Goal: Information Seeking & Learning: Check status

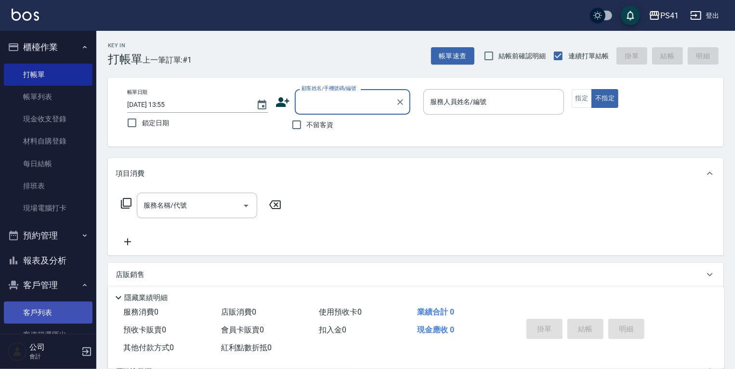
click at [39, 306] on link "客戶列表" at bounding box center [48, 312] width 89 height 22
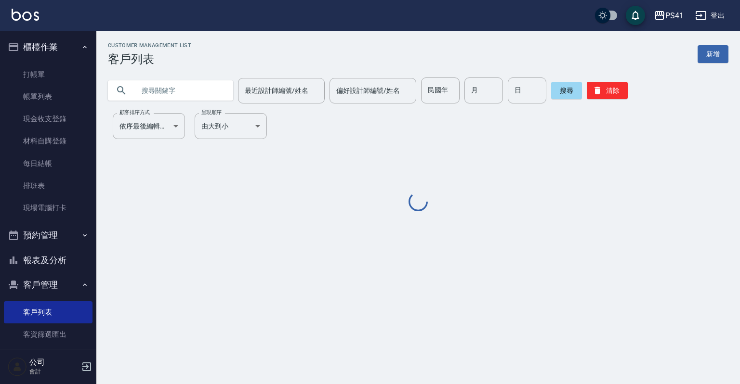
click at [168, 81] on input "text" at bounding box center [180, 91] width 91 height 26
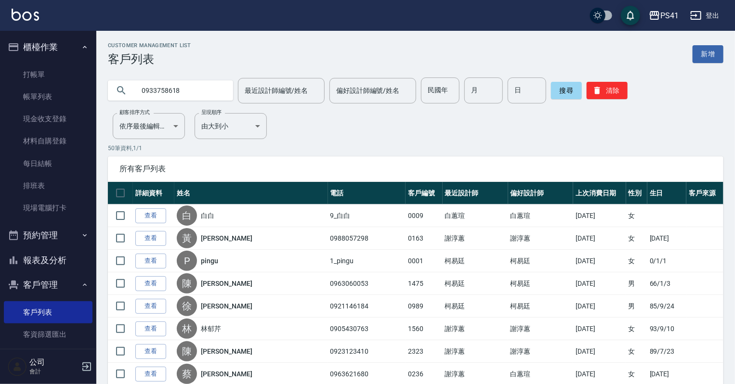
type input "0933758618"
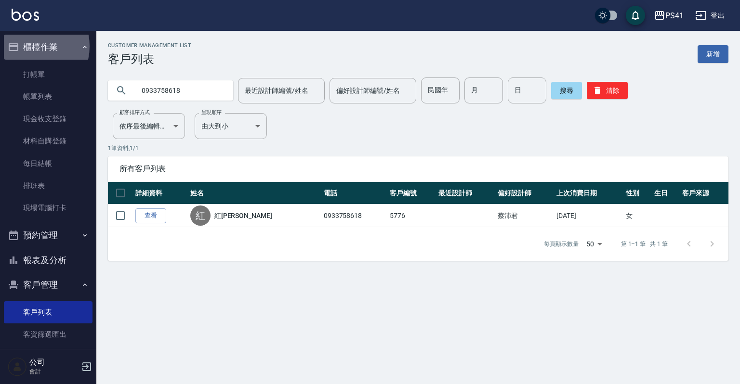
drag, startPoint x: 27, startPoint y: 46, endPoint x: 29, endPoint y: 58, distance: 11.7
click at [27, 50] on button "櫃檯作業" at bounding box center [48, 47] width 89 height 25
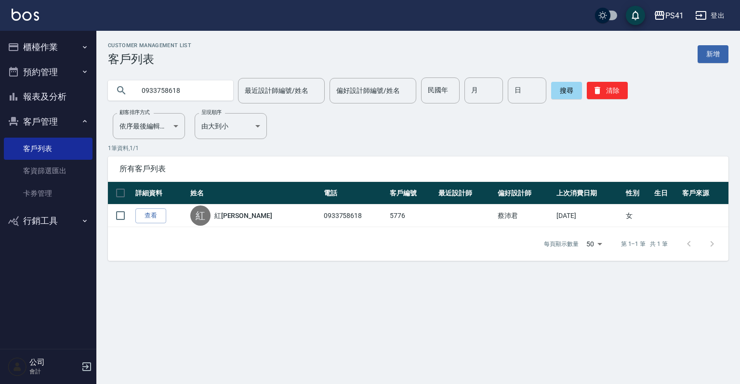
click at [61, 50] on button "櫃檯作業" at bounding box center [48, 47] width 89 height 25
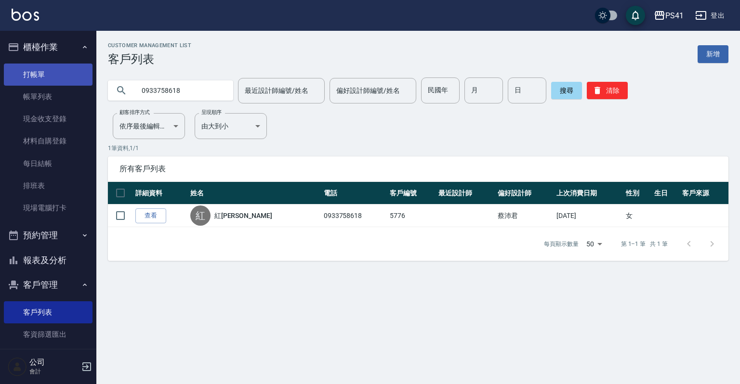
click at [54, 78] on link "打帳單" at bounding box center [48, 75] width 89 height 22
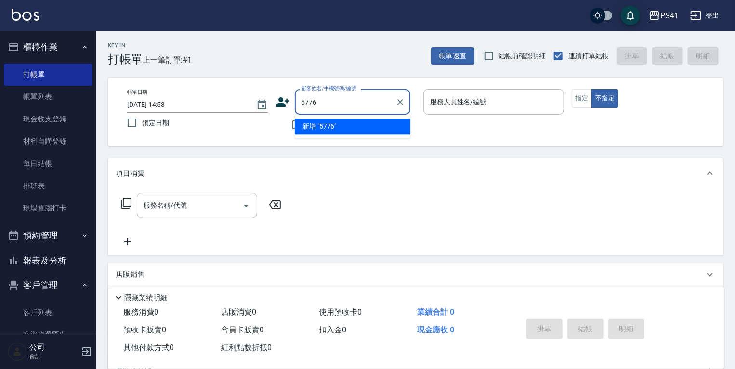
type input "5776"
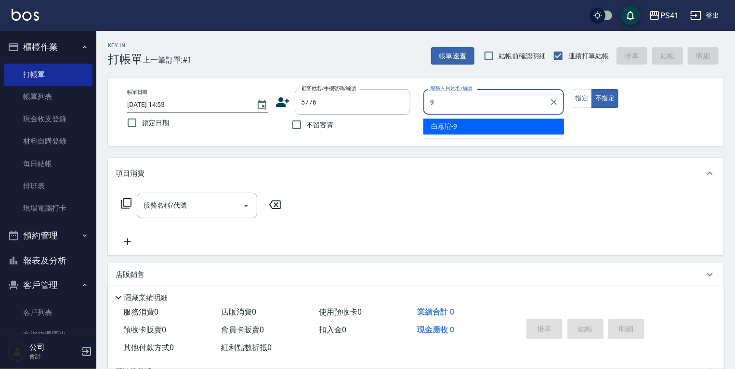
type input "白蕙瑄-9"
type button "false"
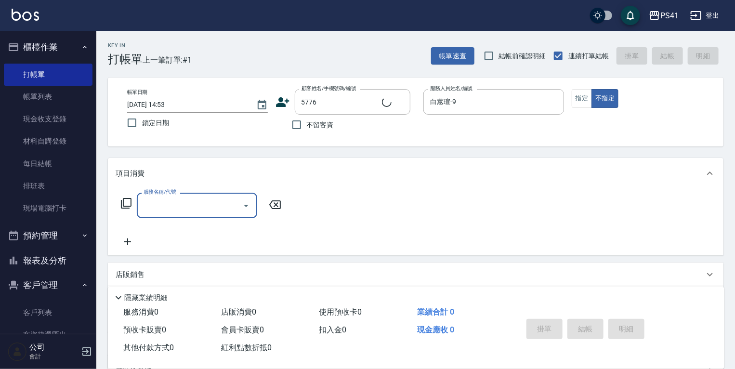
type input "紅彩雪/0933758618/5776"
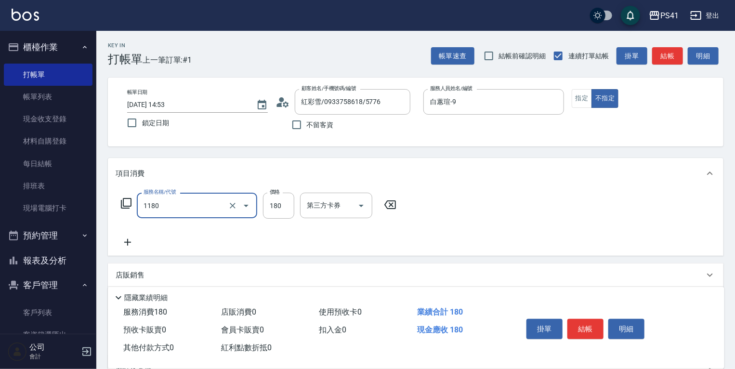
type input "洗髮(洗+剪不指定活動)(1180)"
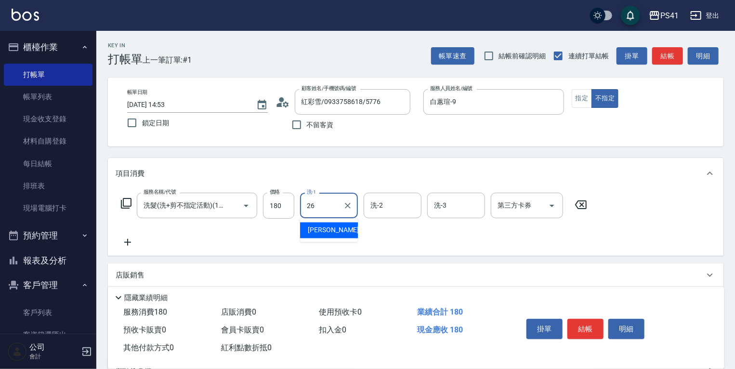
type input "[PERSON_NAME]-26"
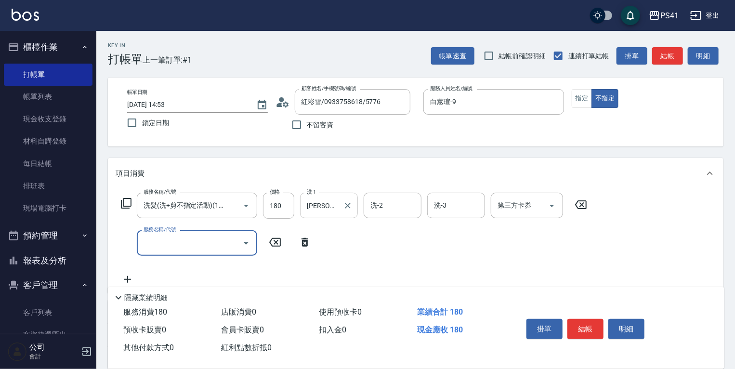
click at [347, 206] on icon "Clear" at bounding box center [348, 206] width 10 height 10
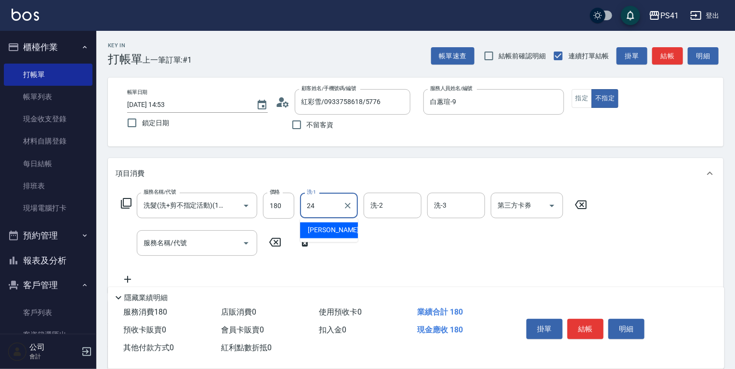
type input "[PERSON_NAME]-24"
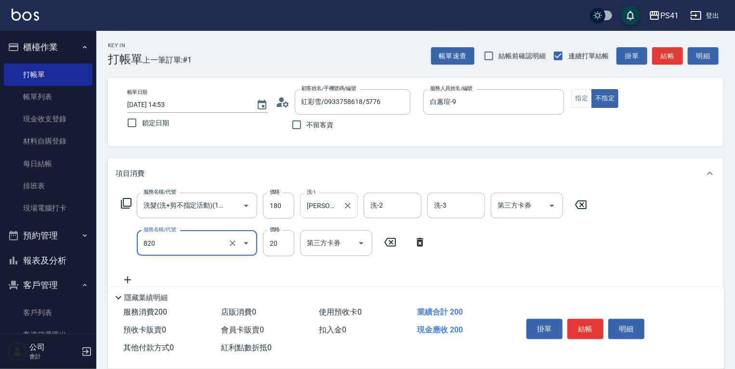
type input "潤絲(820)"
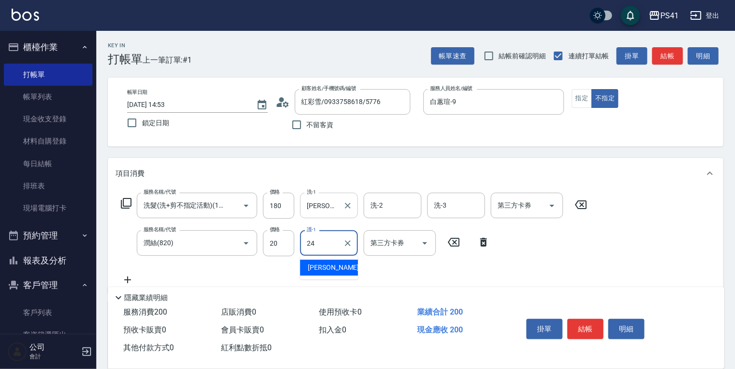
type input "[PERSON_NAME]-24"
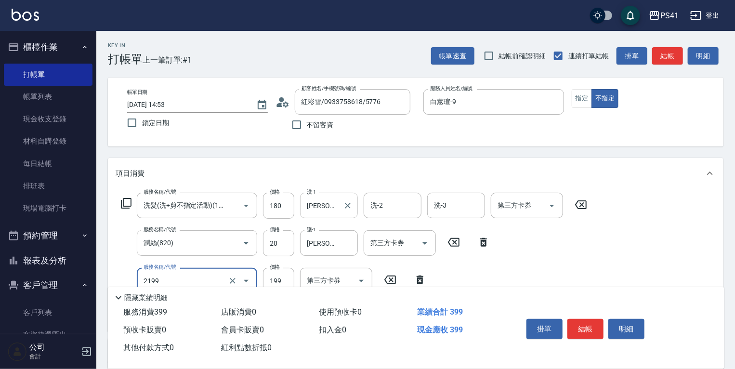
type input "不指定剪髮活動(2199)"
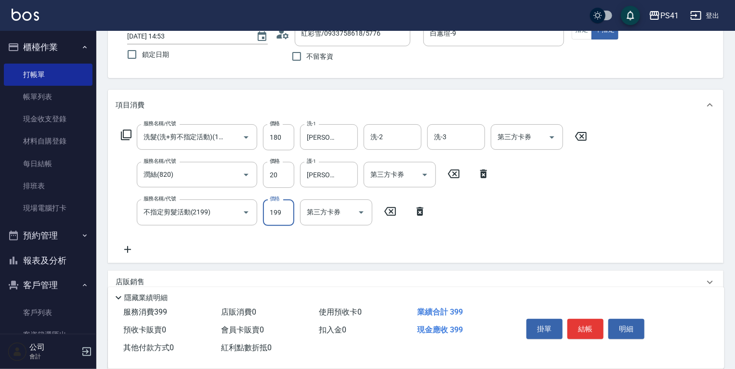
scroll to position [177, 0]
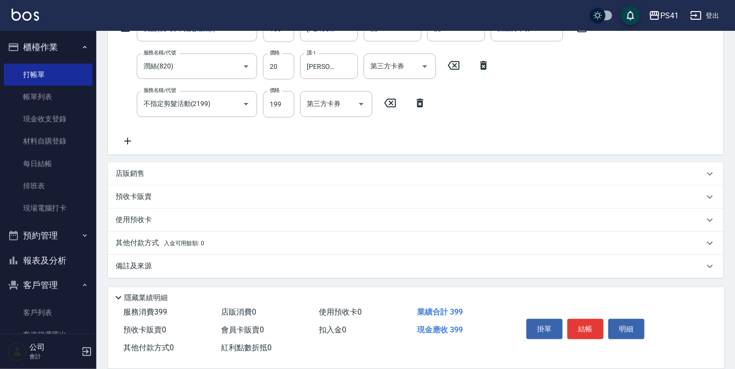
click at [242, 176] on div "店販銷售" at bounding box center [410, 174] width 589 height 10
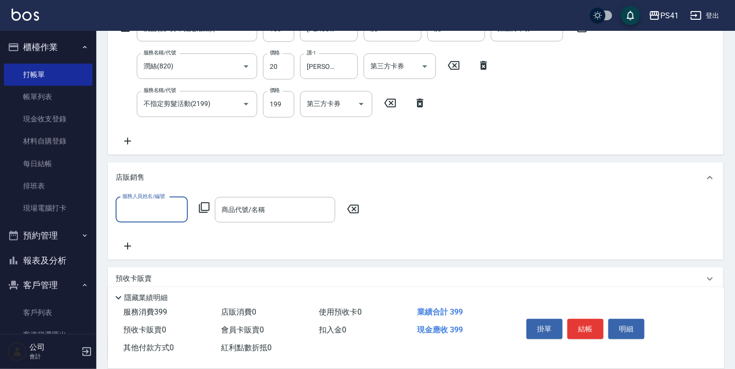
scroll to position [0, 0]
type input "白蕙瑄-9"
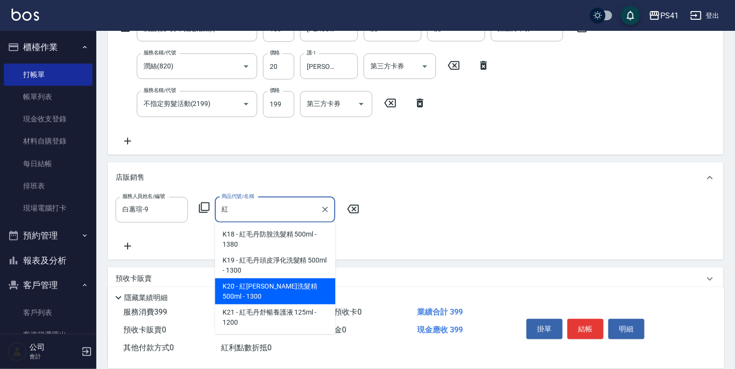
type input "紅[PERSON_NAME]洗髮精 500ml"
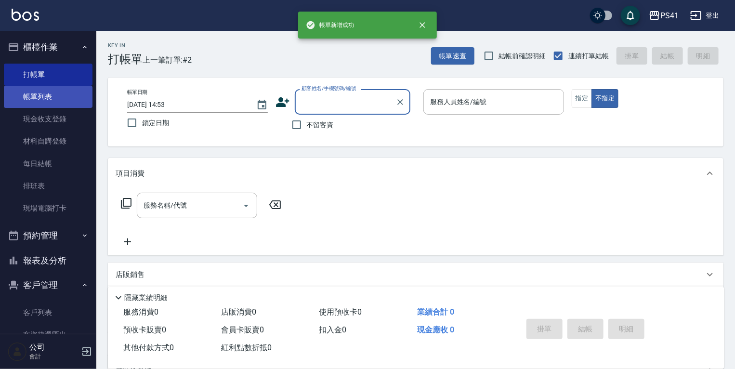
click at [39, 93] on link "帳單列表" at bounding box center [48, 97] width 89 height 22
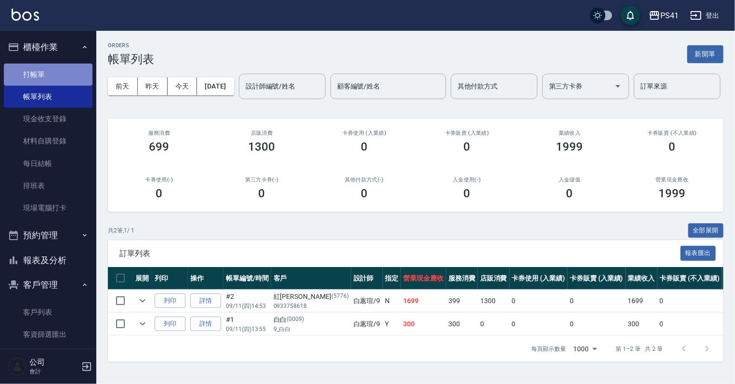
click at [49, 77] on link "打帳單" at bounding box center [48, 75] width 89 height 22
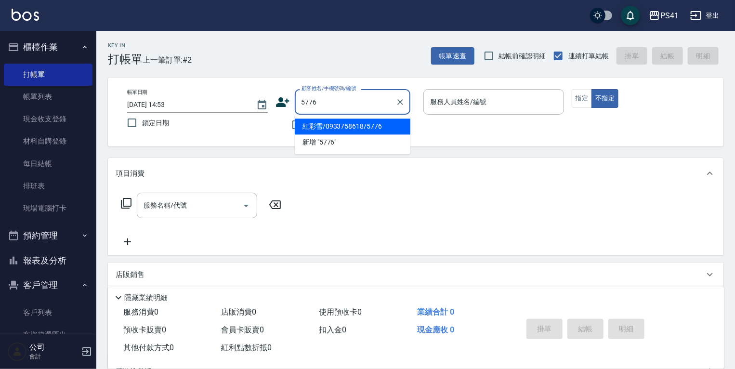
type input "紅彩雪/0933758618/5776"
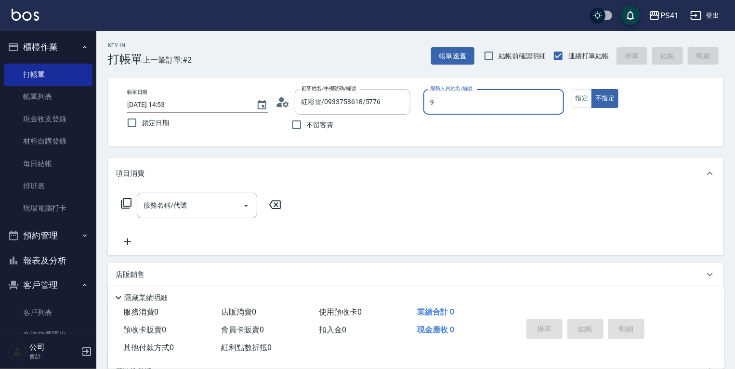
type input "白蕙瑄-9"
type button "false"
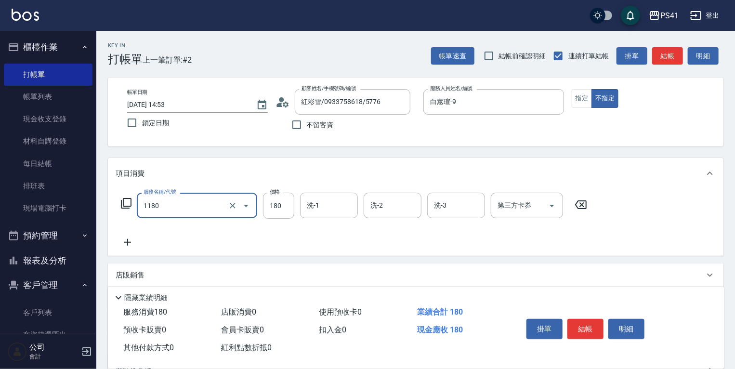
type input "洗髮(洗+剪不指定活動)(1180)"
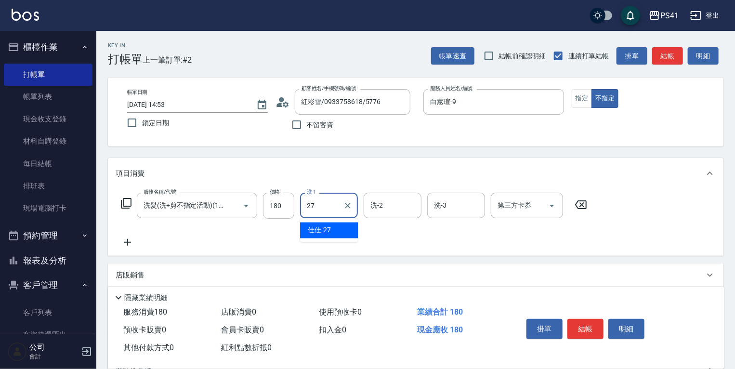
type input "佳佳-27"
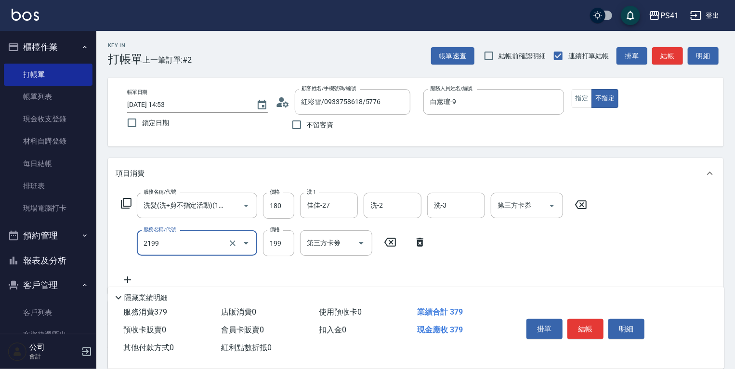
type input "不指定剪髮活動(2199)"
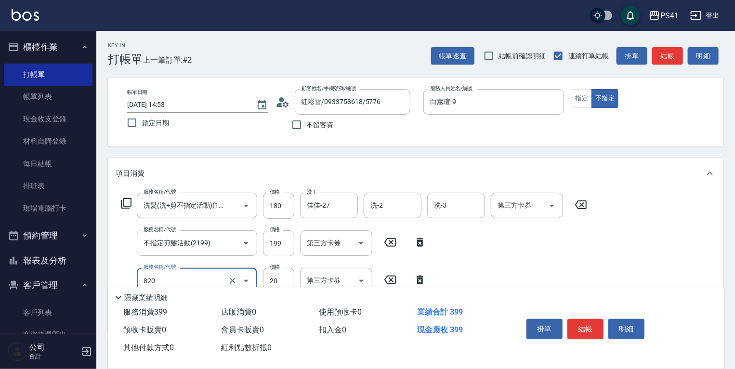
type input "潤絲(820)"
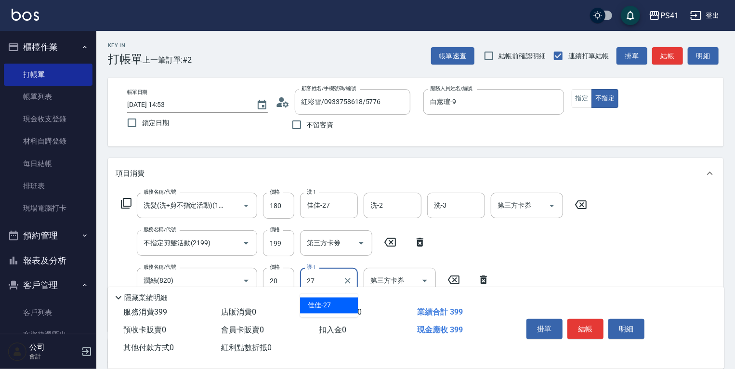
type input "佳佳-27"
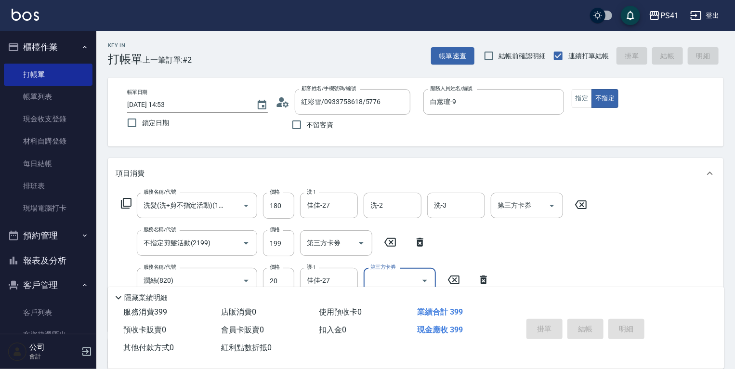
type input "[DATE] 14:54"
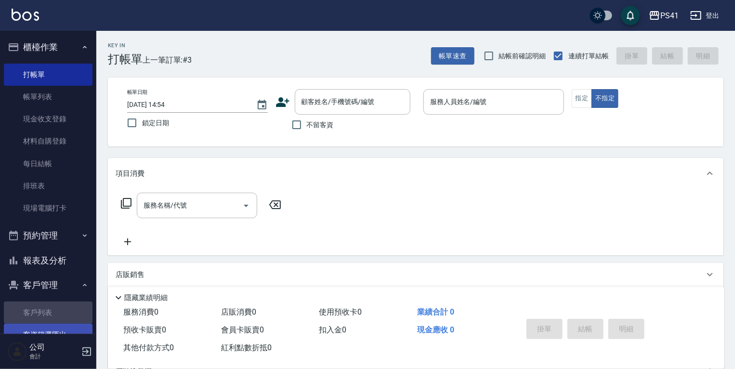
drag, startPoint x: 48, startPoint y: 308, endPoint x: 49, endPoint y: 324, distance: 15.4
click at [49, 308] on link "客戶列表" at bounding box center [48, 312] width 89 height 22
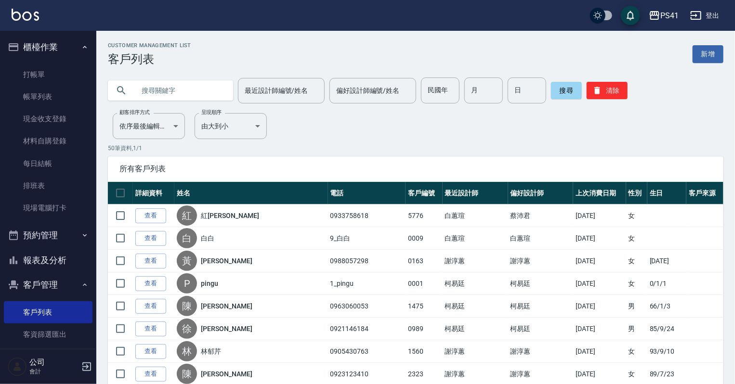
click at [182, 94] on input "text" at bounding box center [180, 91] width 91 height 26
type input "0965597012"
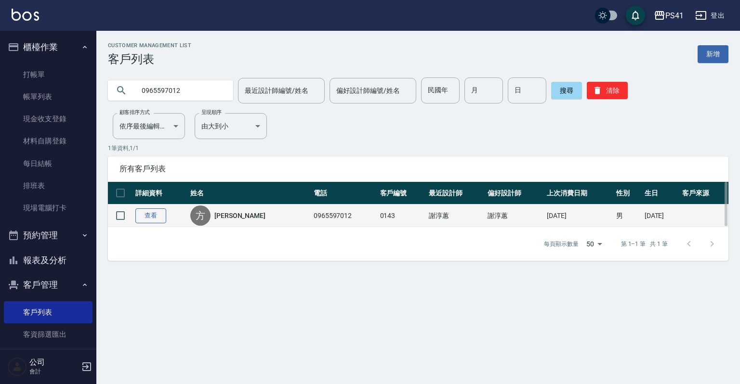
click at [147, 214] on link "查看" at bounding box center [150, 216] width 31 height 15
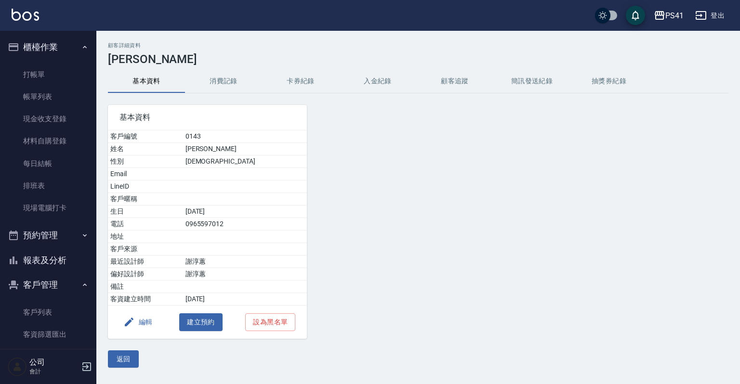
click at [219, 77] on button "消費記錄" at bounding box center [223, 81] width 77 height 23
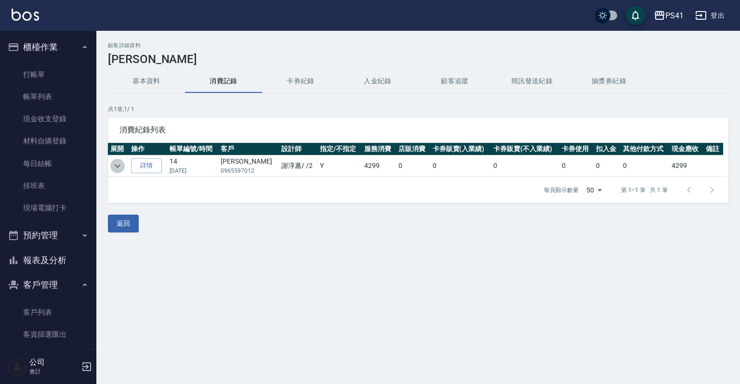
click at [113, 170] on icon "expand row" at bounding box center [118, 166] width 12 height 12
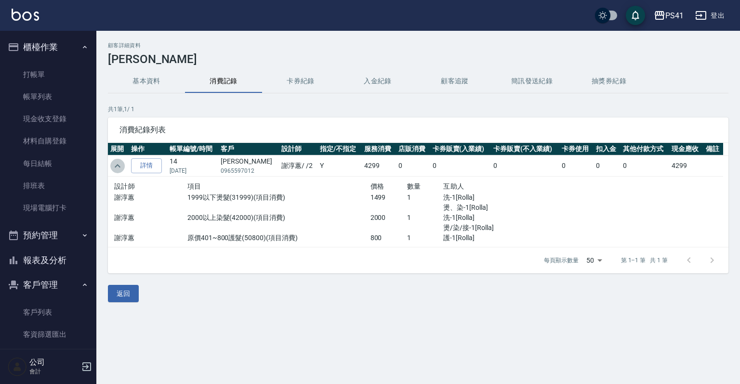
click at [118, 167] on icon "expand row" at bounding box center [118, 166] width 12 height 12
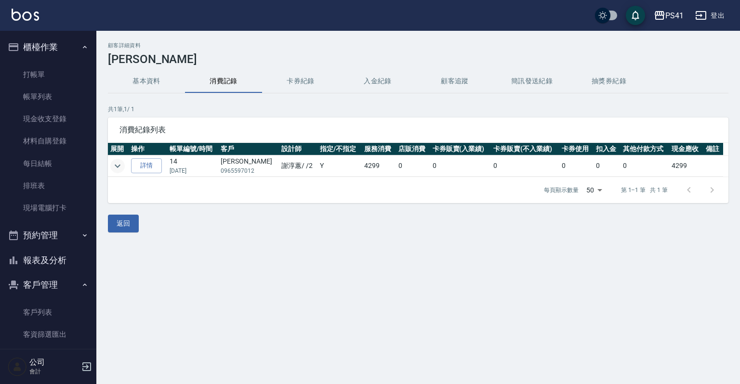
click at [160, 75] on button "基本資料" at bounding box center [146, 81] width 77 height 23
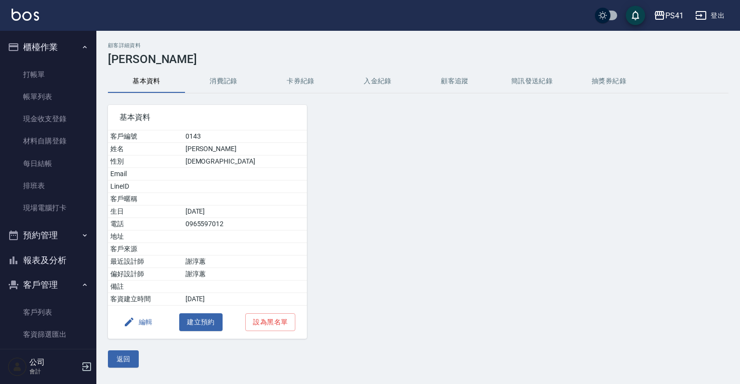
drag, startPoint x: 220, startPoint y: 62, endPoint x: 223, endPoint y: 68, distance: 7.8
click at [223, 68] on div "顧客詳細資料 [PERSON_NAME] 基本資料 消費記錄 卡券紀錄 入金紀錄 顧客追蹤 簡訊發送紀錄 抽獎券紀錄 基本資料 客戶編號 0143 姓名 [P…" at bounding box center [417, 205] width 643 height 326
drag, startPoint x: 223, startPoint y: 68, endPoint x: 220, endPoint y: 80, distance: 12.2
click at [220, 80] on button "消費記錄" at bounding box center [223, 81] width 77 height 23
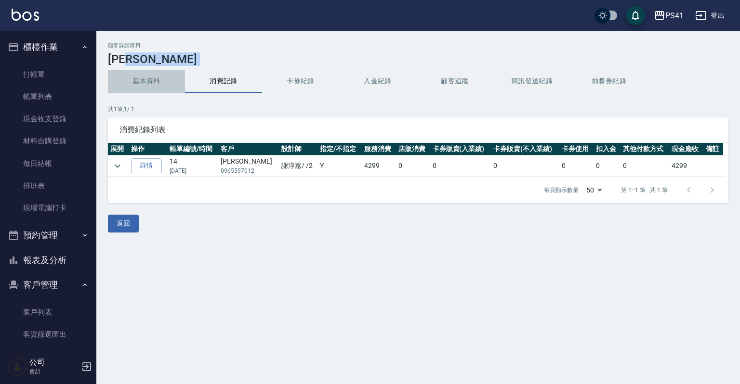
click at [164, 75] on button "基本資料" at bounding box center [146, 81] width 77 height 23
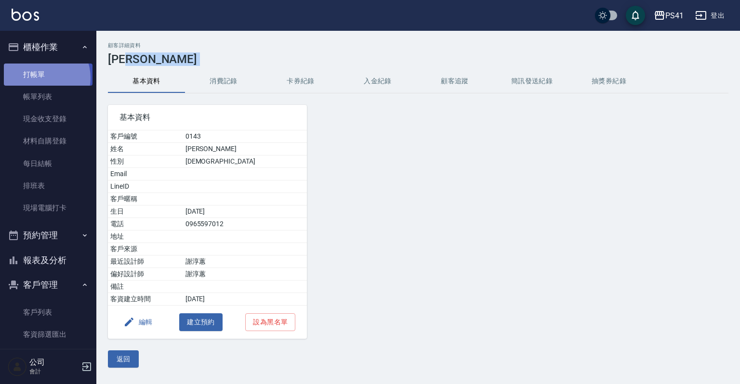
click at [40, 78] on link "打帳單" at bounding box center [48, 75] width 89 height 22
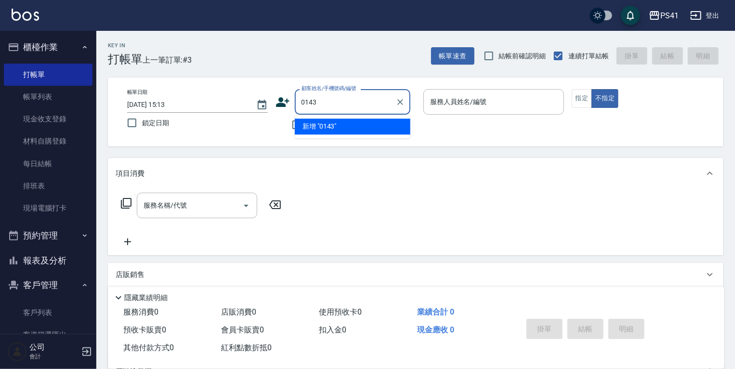
type input "0143"
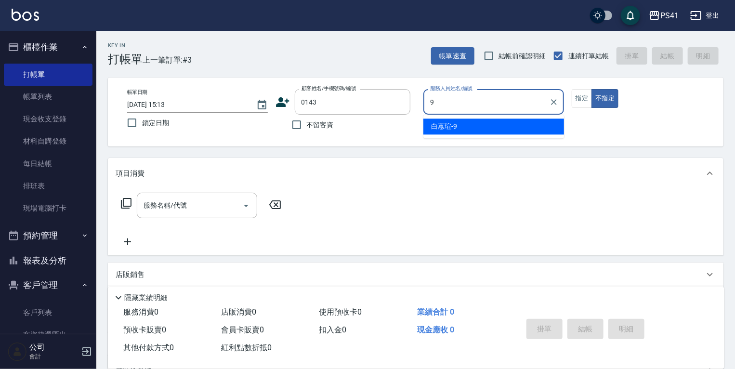
type input "白蕙瑄-9"
type button "false"
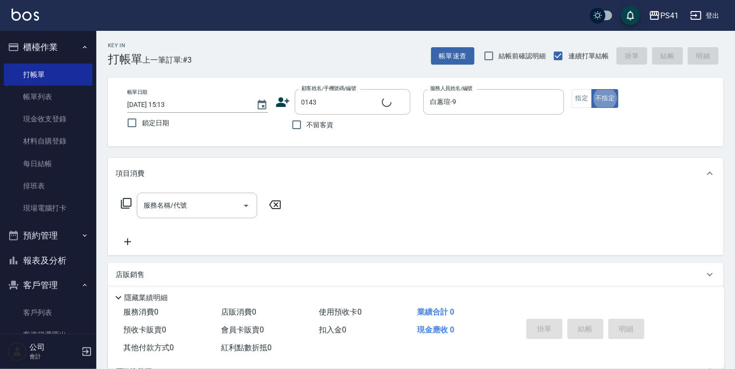
type input "[PERSON_NAME]/0965597012/0143"
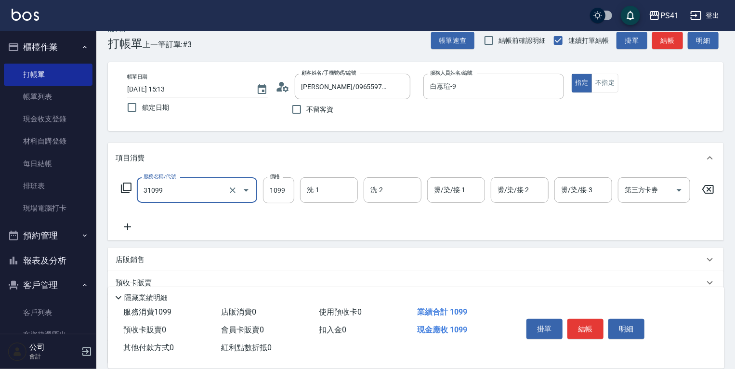
type input "公司活動/早鳥(31099)"
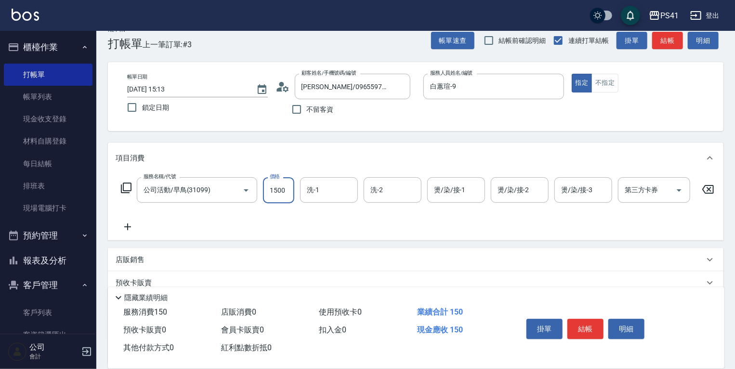
type input "1500"
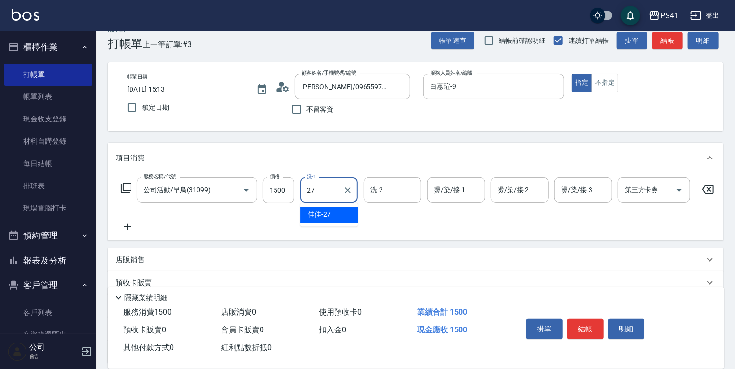
type input "佳佳-27"
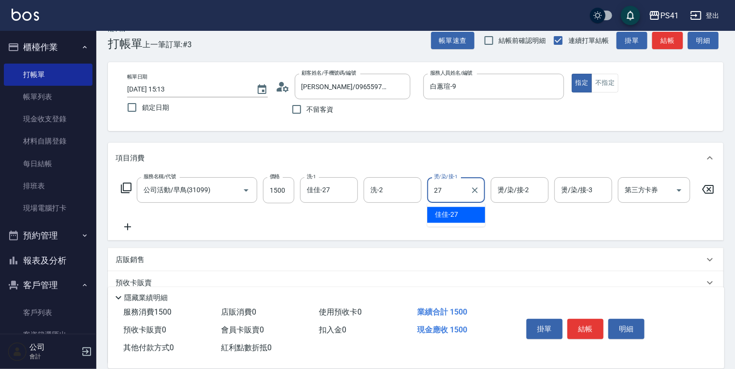
type input "佳佳-27"
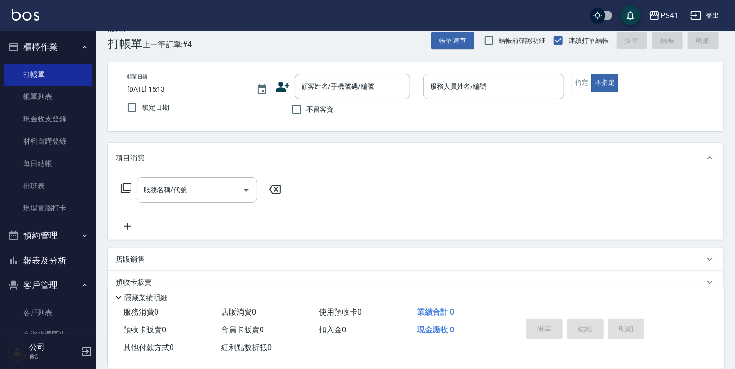
click at [381, 243] on div "項目消費 服務名稱/代號 服務名稱/代號 店販銷售 服務人員姓名/編號 服務人員姓名/編號 商品代號/名稱 商品代號/名稱 預收卡販賣 卡券名稱/代號 卡券名…" at bounding box center [415, 253] width 615 height 221
drag, startPoint x: 54, startPoint y: 92, endPoint x: 56, endPoint y: 112, distance: 19.8
click at [54, 92] on link "帳單列表" at bounding box center [48, 97] width 89 height 22
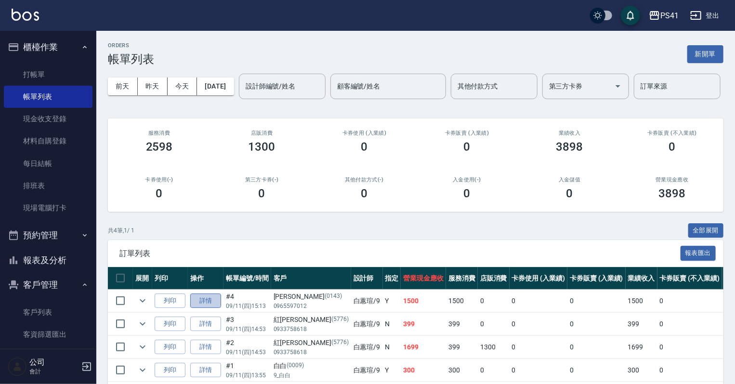
click at [207, 309] on link "詳情" at bounding box center [205, 301] width 31 height 15
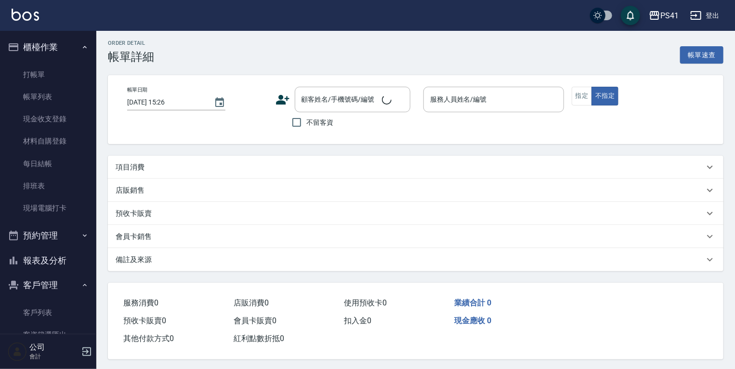
type input "[DATE] 15:13"
type input "白蕙瑄-9"
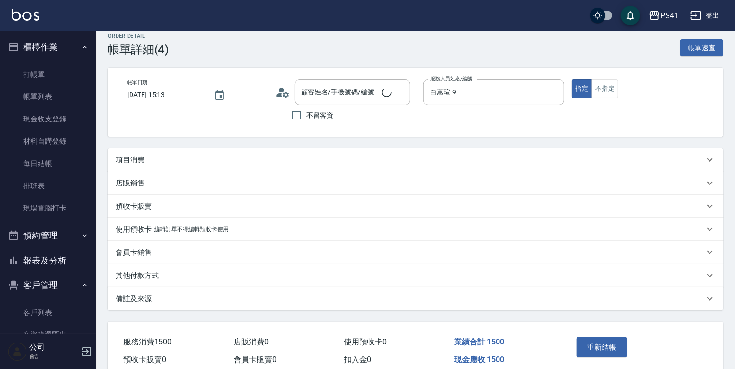
type input "[PERSON_NAME]/0965597012/0143"
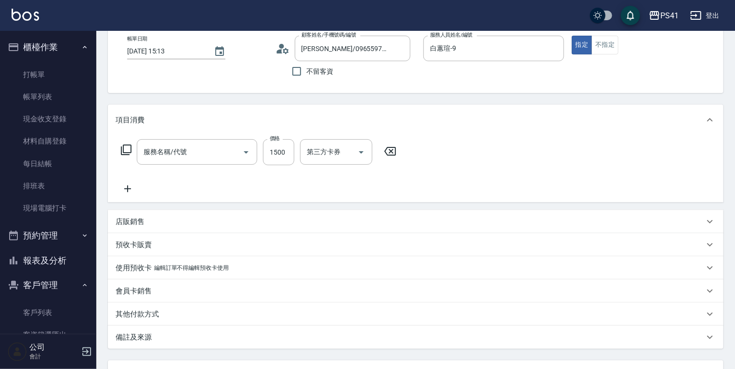
type input "公司活動/早鳥(31099)"
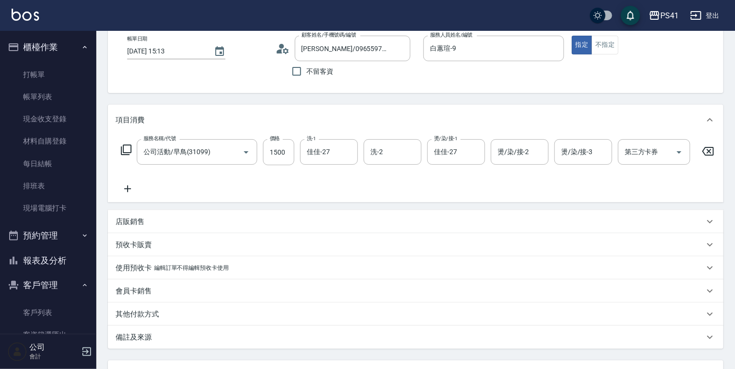
click at [167, 315] on div "其他付款方式" at bounding box center [410, 314] width 589 height 10
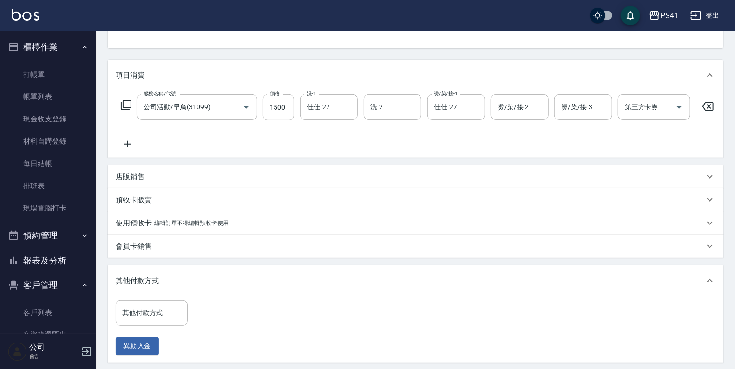
scroll to position [169, 0]
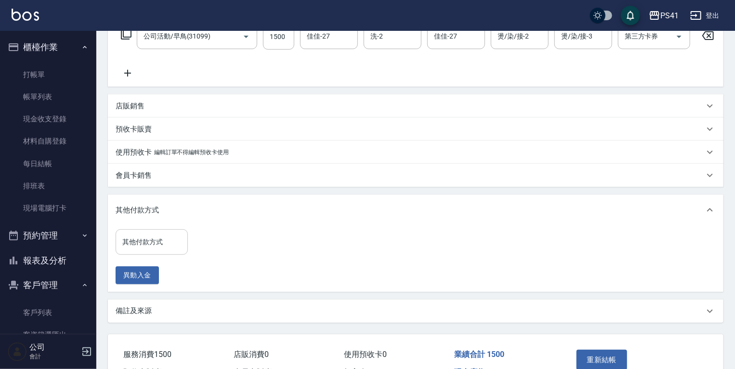
click at [176, 250] on input "其他付款方式" at bounding box center [152, 242] width 64 height 17
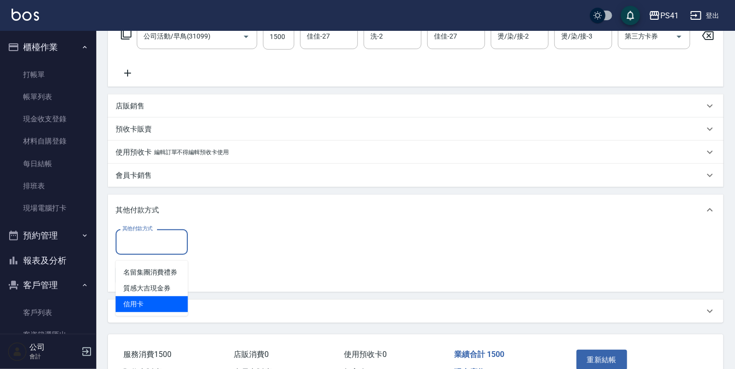
click at [158, 301] on span "信用卡" at bounding box center [152, 304] width 72 height 16
type input "信用卡"
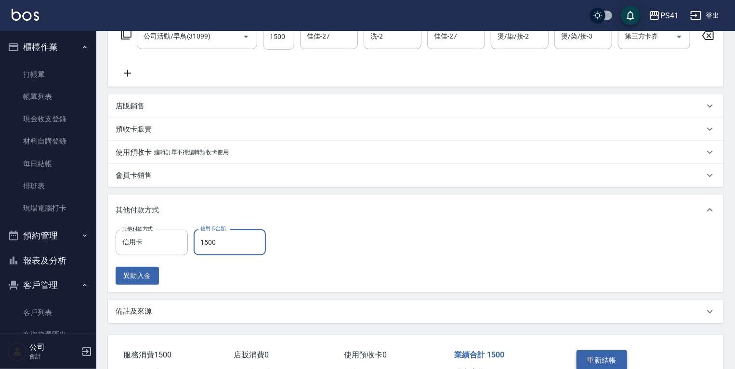
type input "1500"
click at [596, 365] on button "重新結帳" at bounding box center [601, 360] width 51 height 20
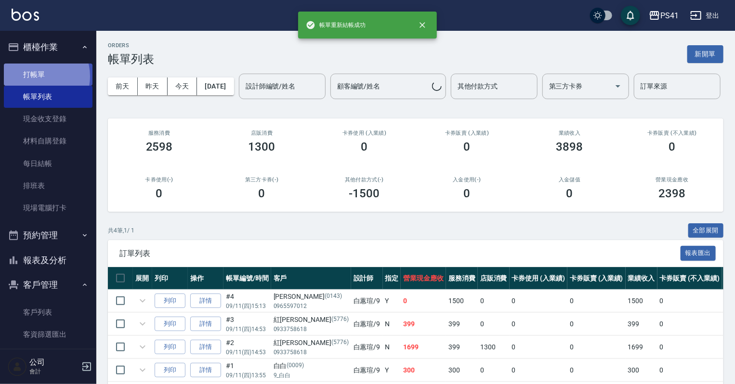
click at [35, 76] on link "打帳單" at bounding box center [48, 75] width 89 height 22
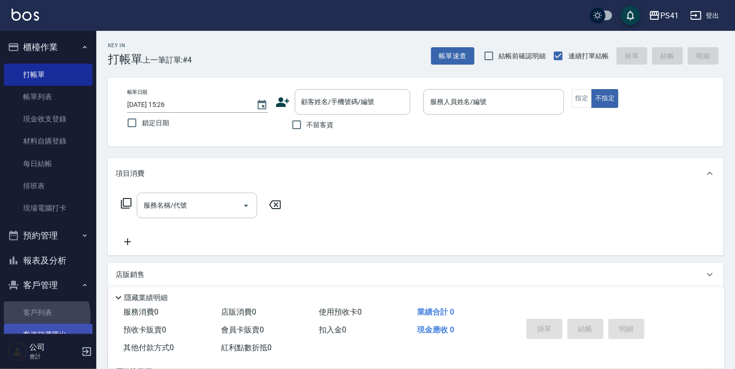
drag, startPoint x: 40, startPoint y: 316, endPoint x: 40, endPoint y: 331, distance: 15.4
click at [40, 316] on link "客戶列表" at bounding box center [48, 312] width 89 height 22
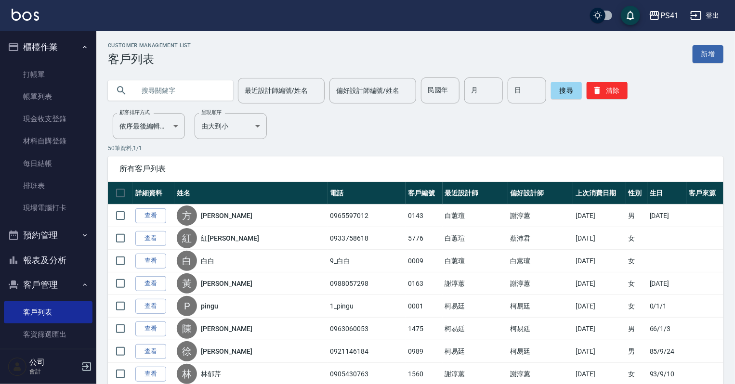
click at [150, 94] on input "text" at bounding box center [180, 91] width 91 height 26
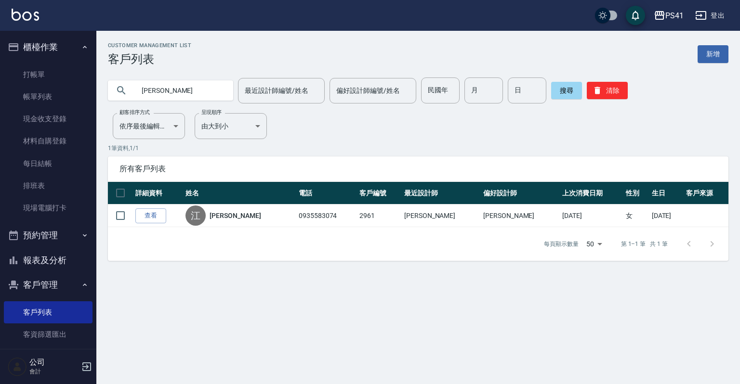
type input "江"
type input "0966333158"
click at [41, 184] on link "排班表" at bounding box center [48, 186] width 89 height 22
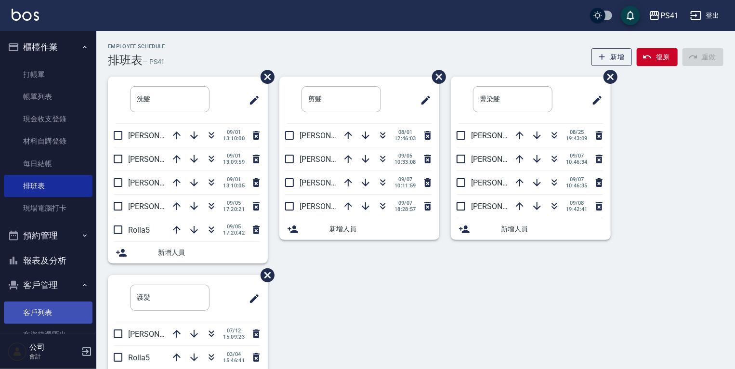
click at [33, 321] on link "客戶列表" at bounding box center [48, 312] width 89 height 22
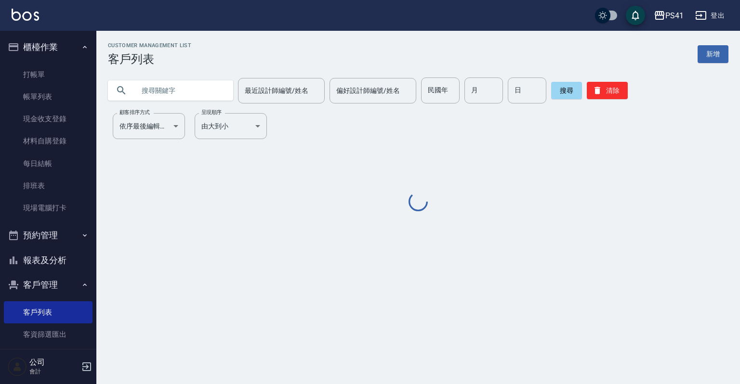
click at [210, 89] on input "text" at bounding box center [180, 91] width 91 height 26
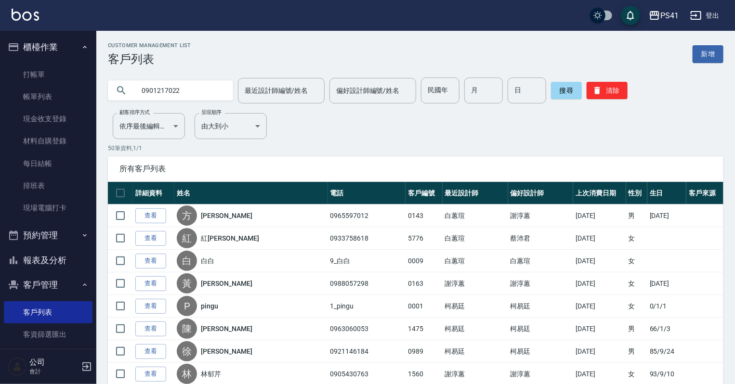
type input "0901217022"
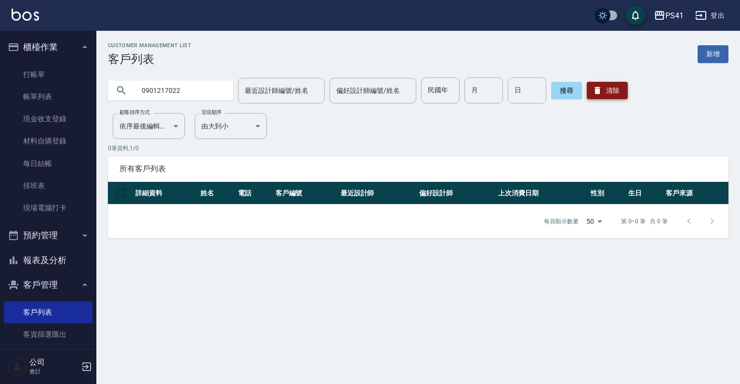
drag, startPoint x: 619, startPoint y: 88, endPoint x: 623, endPoint y: 84, distance: 5.5
click at [620, 87] on button "清除" at bounding box center [607, 90] width 41 height 17
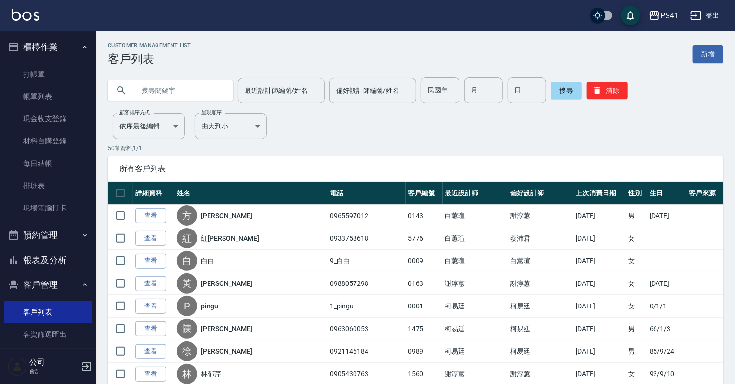
click at [169, 83] on input "text" at bounding box center [180, 91] width 91 height 26
type input "[PERSON_NAME]"
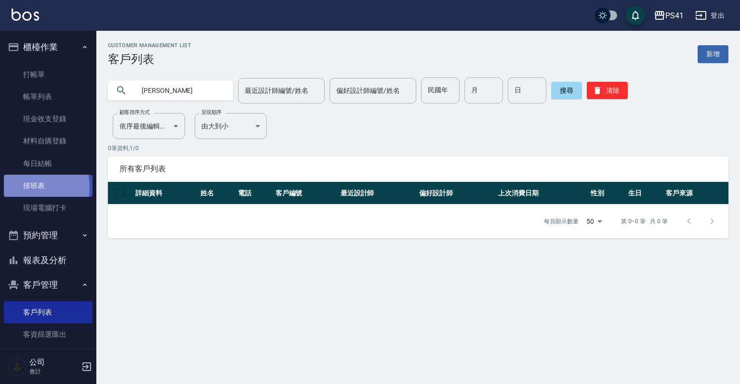
click at [19, 187] on link "排班表" at bounding box center [48, 186] width 89 height 22
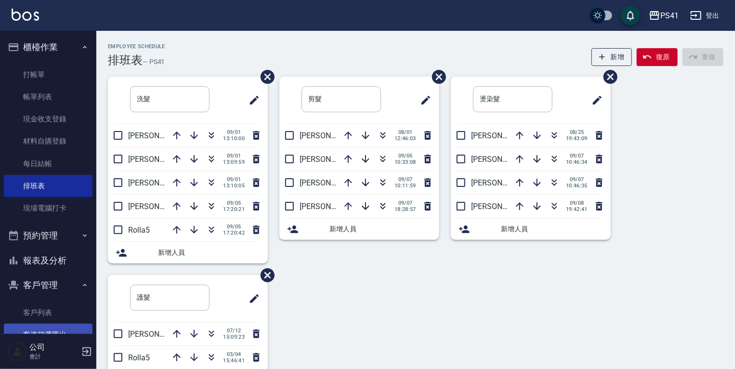
click at [39, 318] on link "客戶列表" at bounding box center [48, 312] width 89 height 22
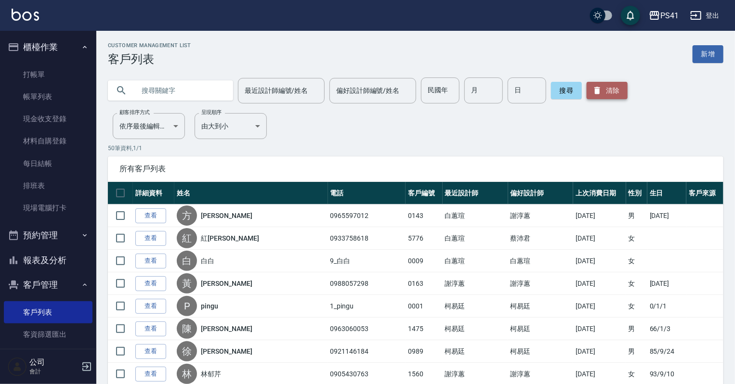
click at [609, 92] on button "清除" at bounding box center [607, 90] width 41 height 17
click at [178, 94] on input "text" at bounding box center [180, 91] width 91 height 26
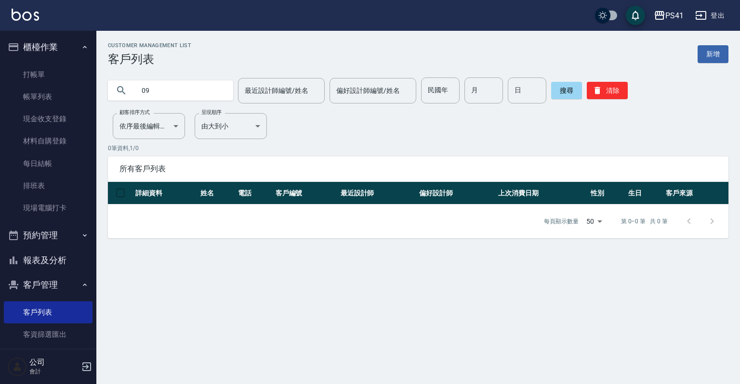
type input "0"
type input "[PERSON_NAME]"
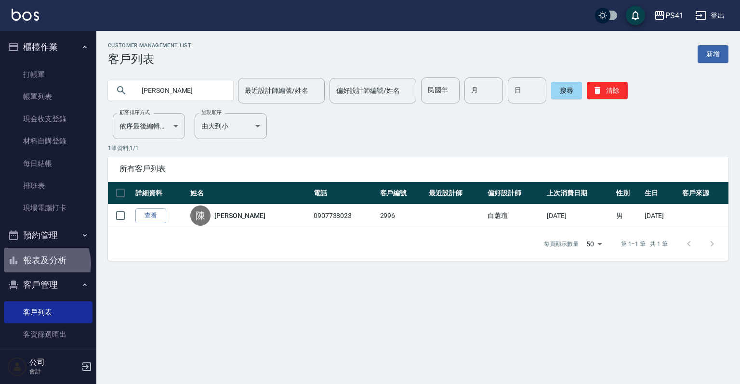
click at [43, 264] on button "報表及分析" at bounding box center [48, 260] width 89 height 25
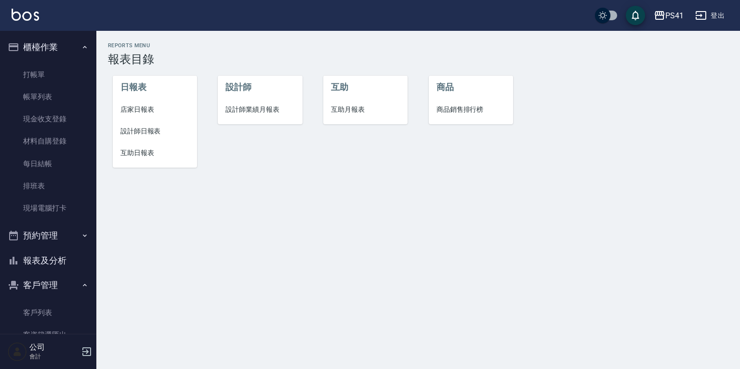
click at [337, 114] on span "互助月報表" at bounding box center [365, 110] width 69 height 10
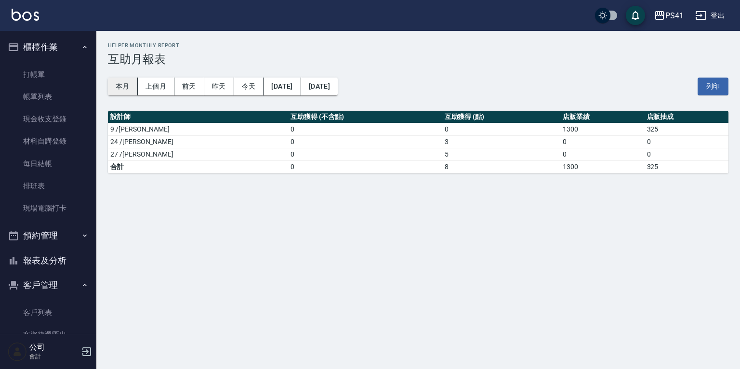
click at [114, 92] on button "本月" at bounding box center [123, 87] width 30 height 18
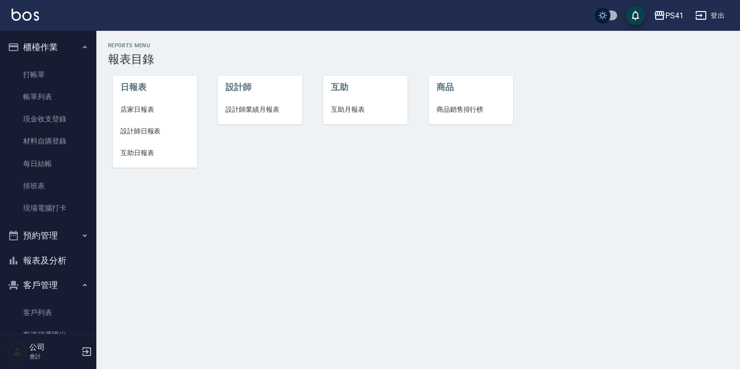
click at [129, 150] on span "互助日報表" at bounding box center [154, 153] width 69 height 10
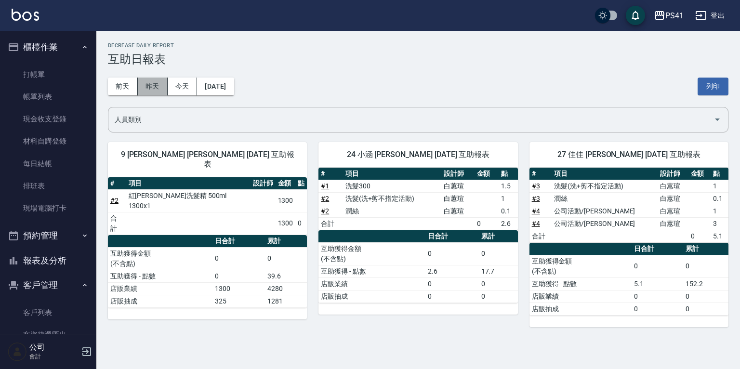
click at [153, 89] on button "昨天" at bounding box center [153, 87] width 30 height 18
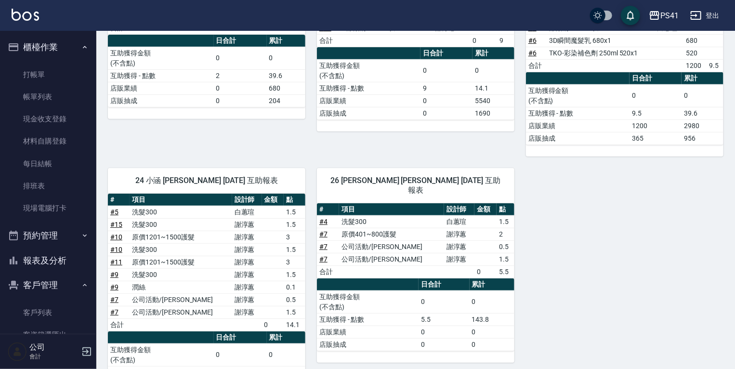
scroll to position [39, 0]
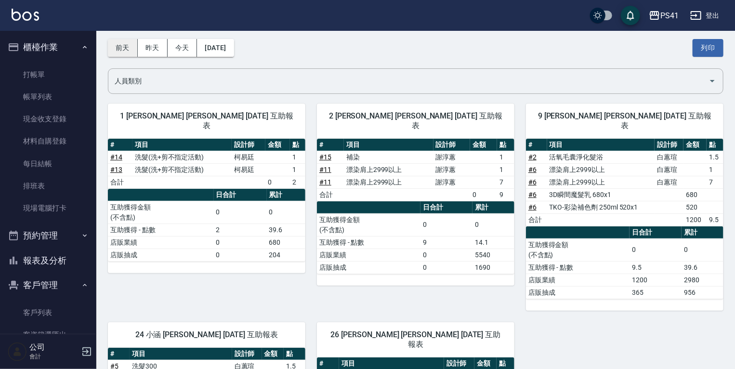
click at [127, 44] on button "前天" at bounding box center [123, 48] width 30 height 18
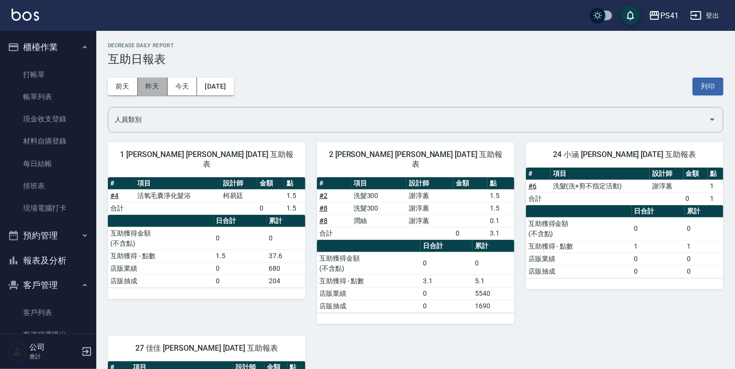
click at [150, 89] on button "昨天" at bounding box center [153, 87] width 30 height 18
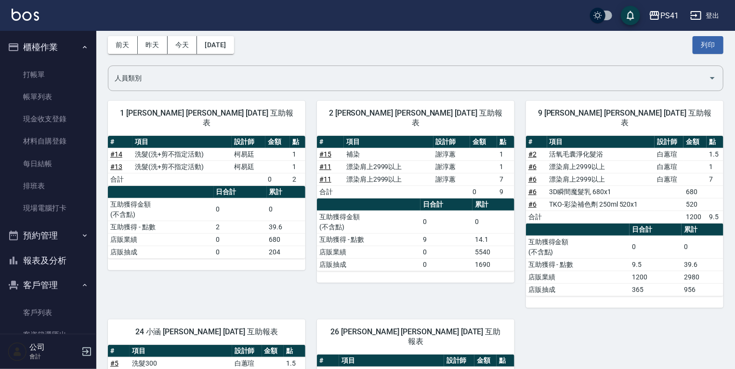
scroll to position [39, 0]
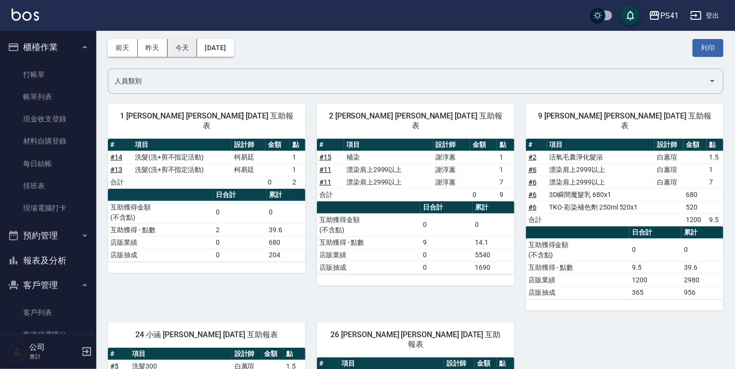
click at [191, 48] on button "今天" at bounding box center [183, 48] width 30 height 18
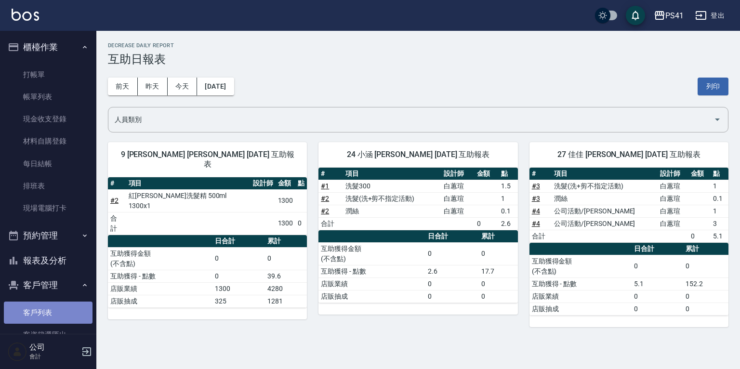
click at [52, 307] on link "客戶列表" at bounding box center [48, 312] width 89 height 22
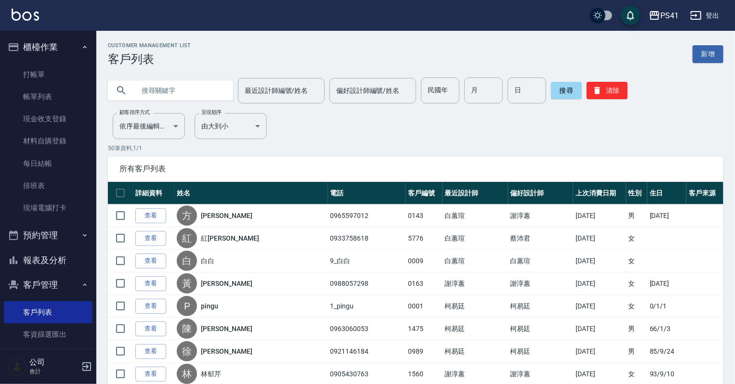
click at [50, 257] on button "報表及分析" at bounding box center [48, 260] width 89 height 25
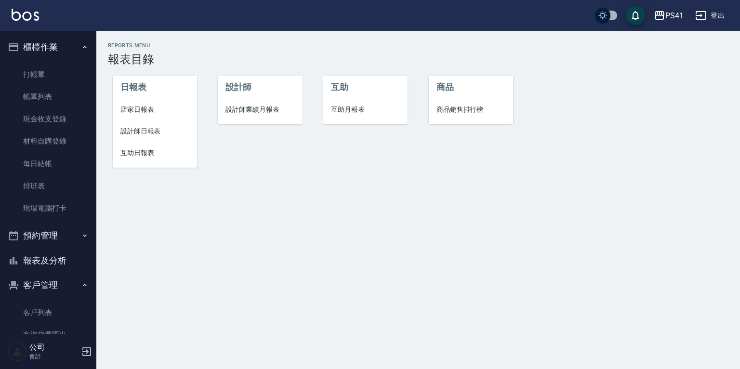
click at [153, 151] on span "互助日報表" at bounding box center [154, 153] width 69 height 10
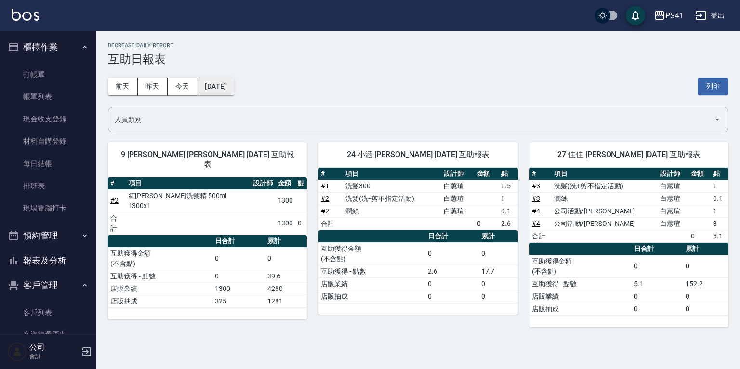
click at [209, 88] on button "[DATE]" at bounding box center [215, 87] width 37 height 18
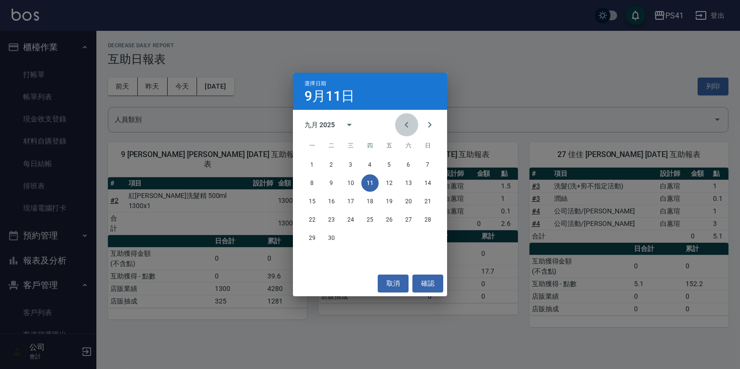
click at [411, 132] on button "Previous month" at bounding box center [406, 124] width 23 height 23
click at [426, 235] on button "31" at bounding box center [427, 237] width 17 height 17
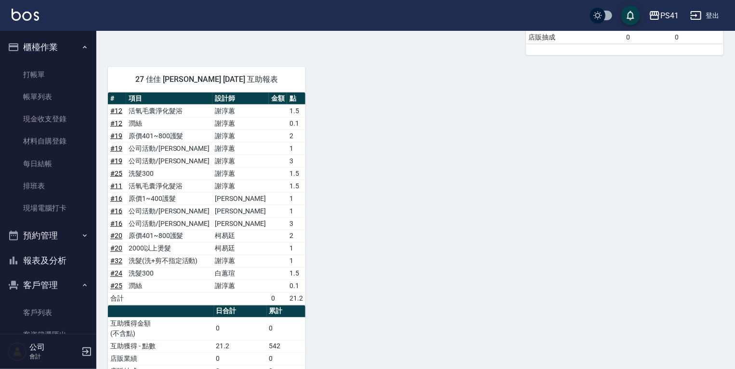
scroll to position [694, 0]
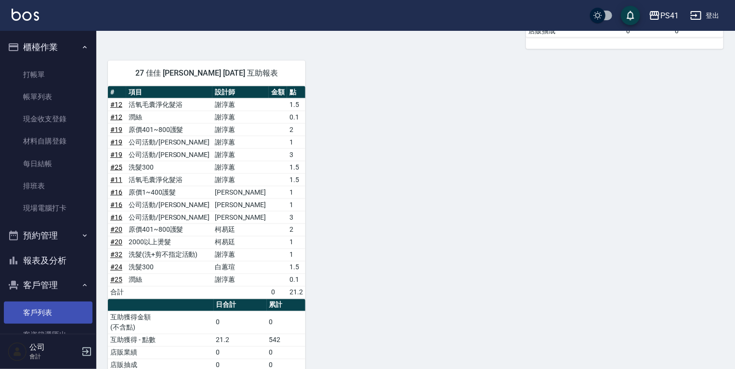
drag, startPoint x: 53, startPoint y: 304, endPoint x: 53, endPoint y: 320, distance: 15.9
click at [53, 305] on link "客戶列表" at bounding box center [48, 312] width 89 height 22
